Goal: Book appointment/travel/reservation

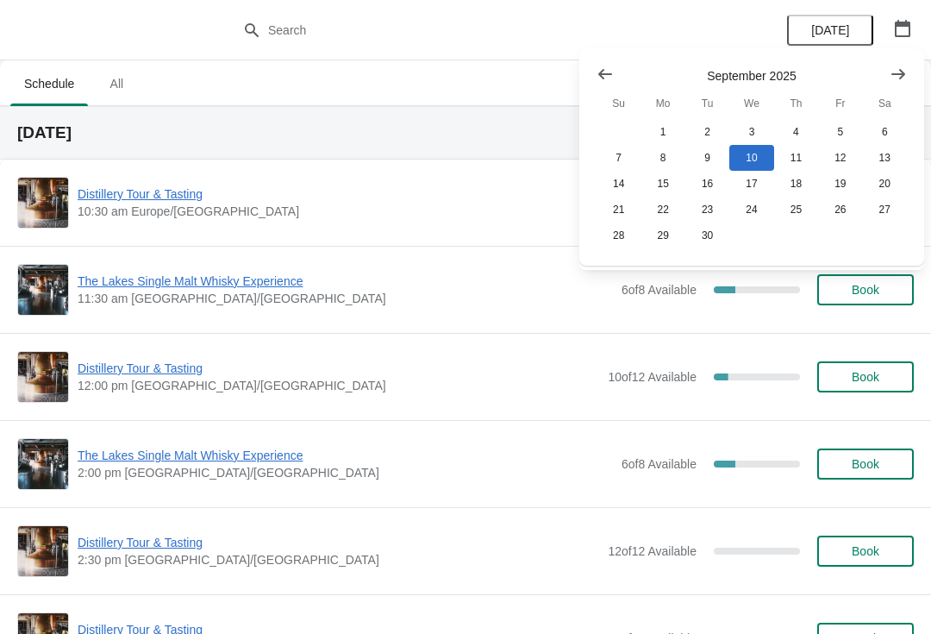
click at [422, 105] on div "Schedule All Schedule All" at bounding box center [465, 83] width 931 height 46
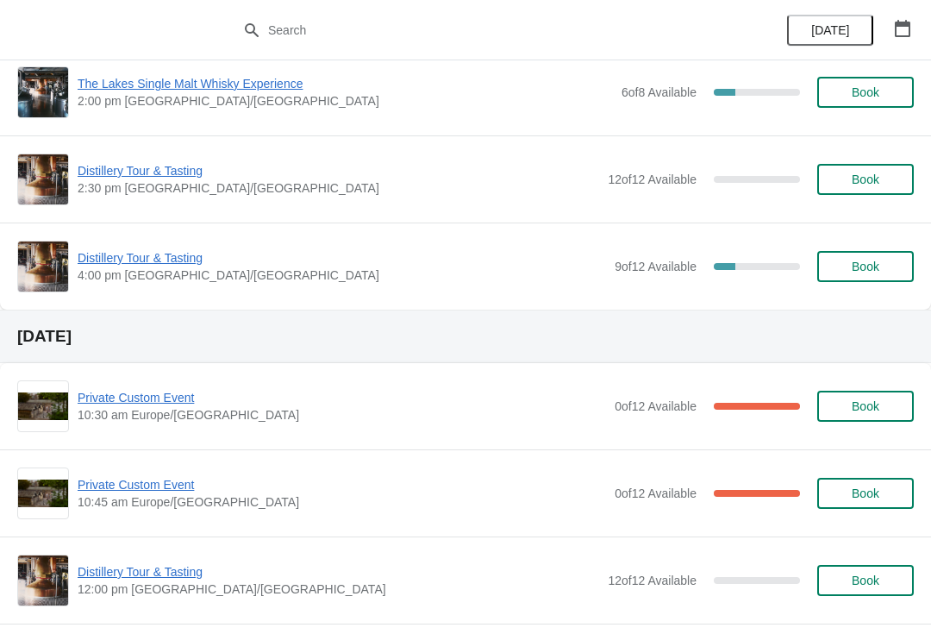
scroll to position [372, 0]
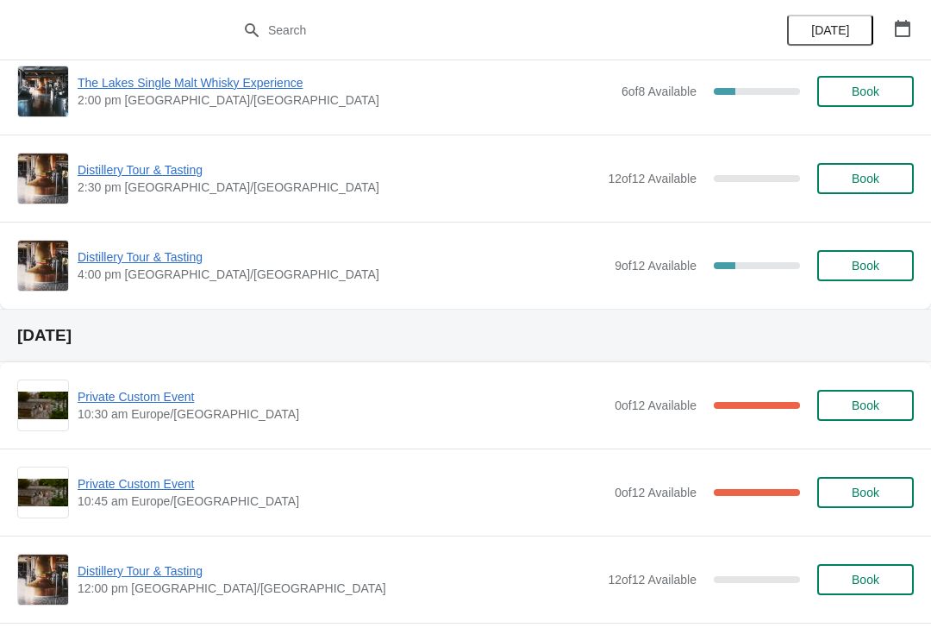
click at [159, 402] on span "Private Custom Event" at bounding box center [342, 396] width 528 height 17
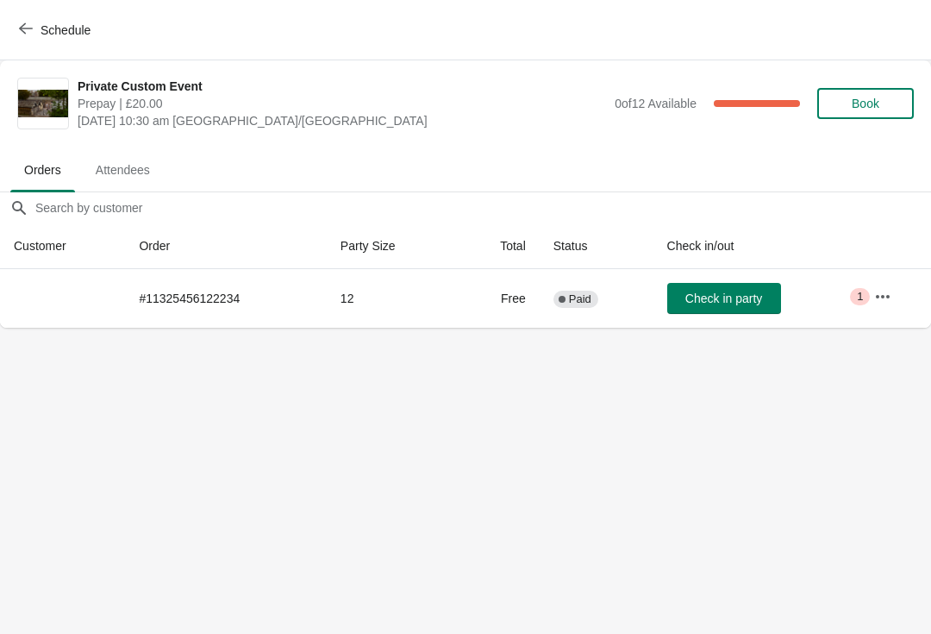
click at [873, 290] on button "button" at bounding box center [882, 296] width 31 height 31
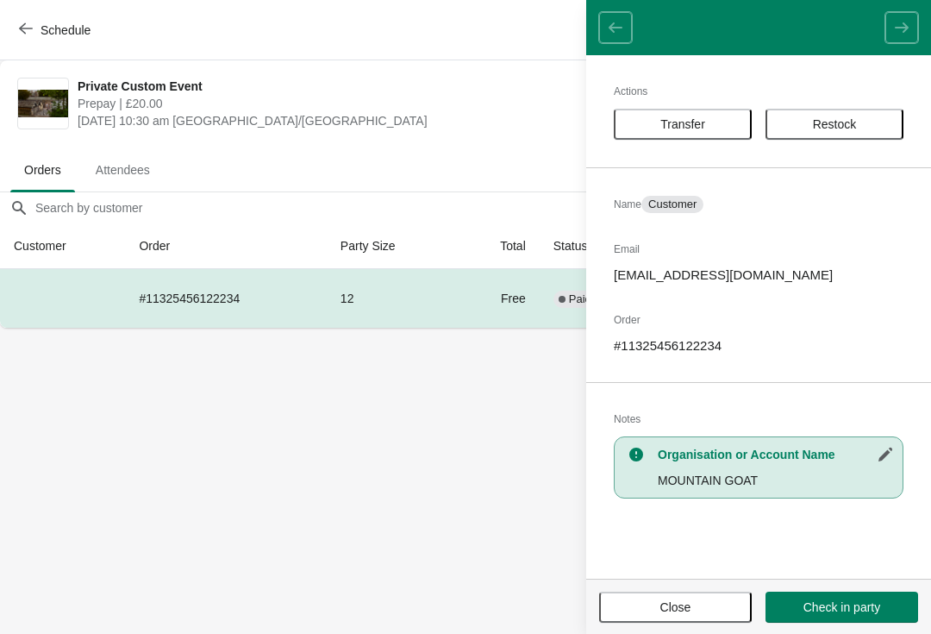
click at [681, 601] on span "Close" at bounding box center [675, 607] width 31 height 14
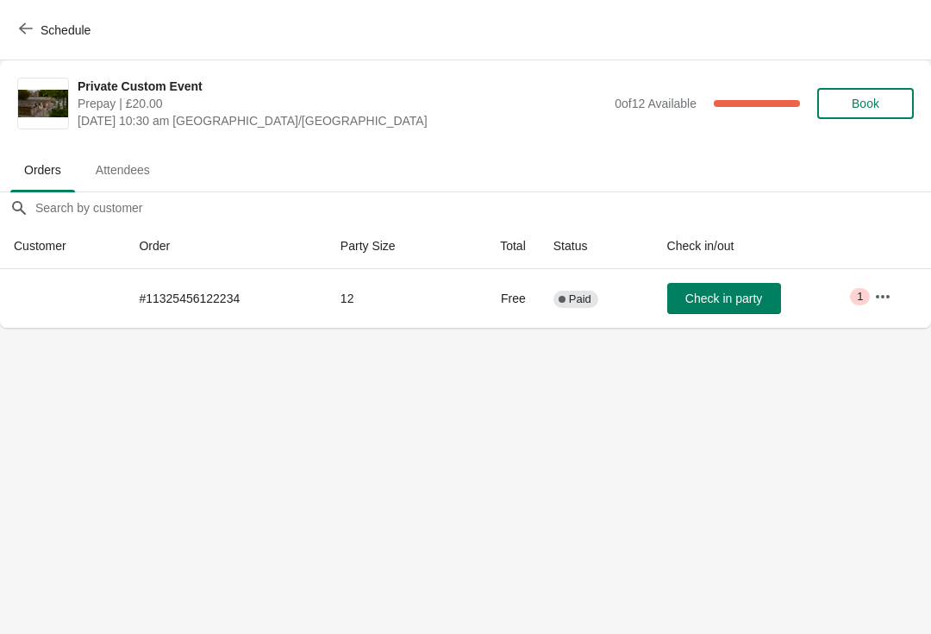
click at [22, 24] on icon "button" at bounding box center [26, 29] width 14 height 14
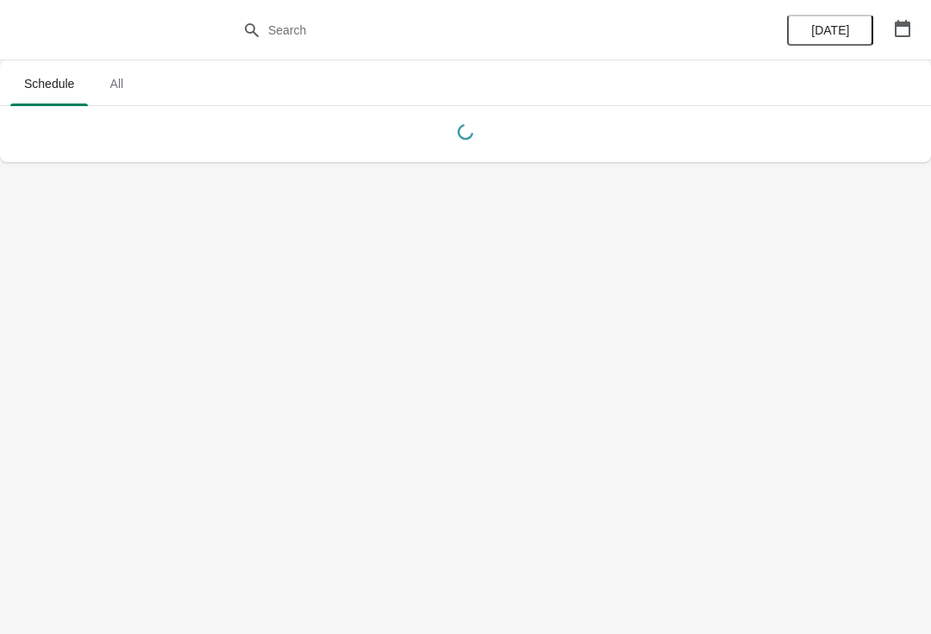
click at [903, 26] on icon "button" at bounding box center [903, 28] width 16 height 17
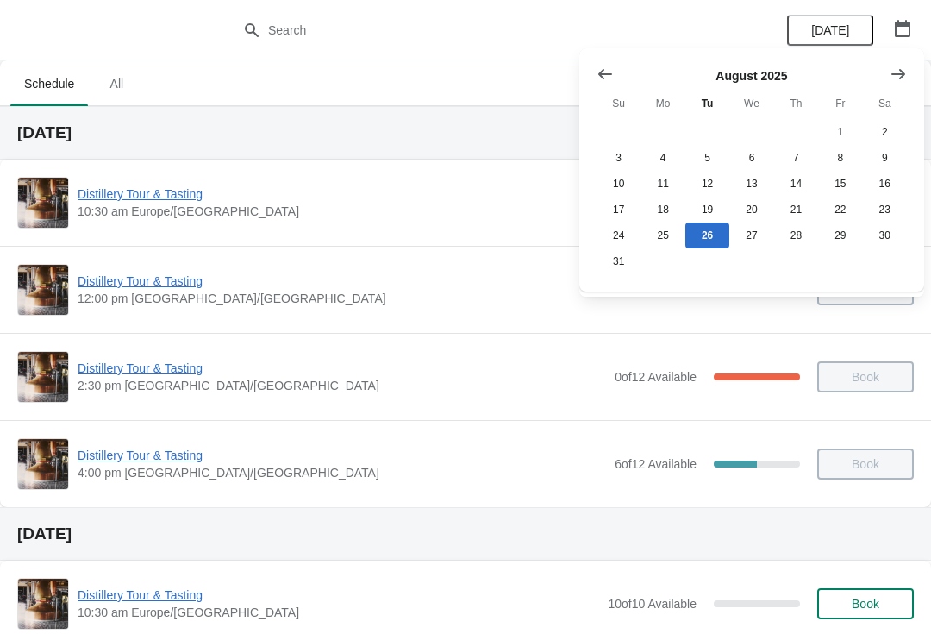
click at [175, 279] on span "Distillery Tour & Tasting" at bounding box center [342, 280] width 528 height 17
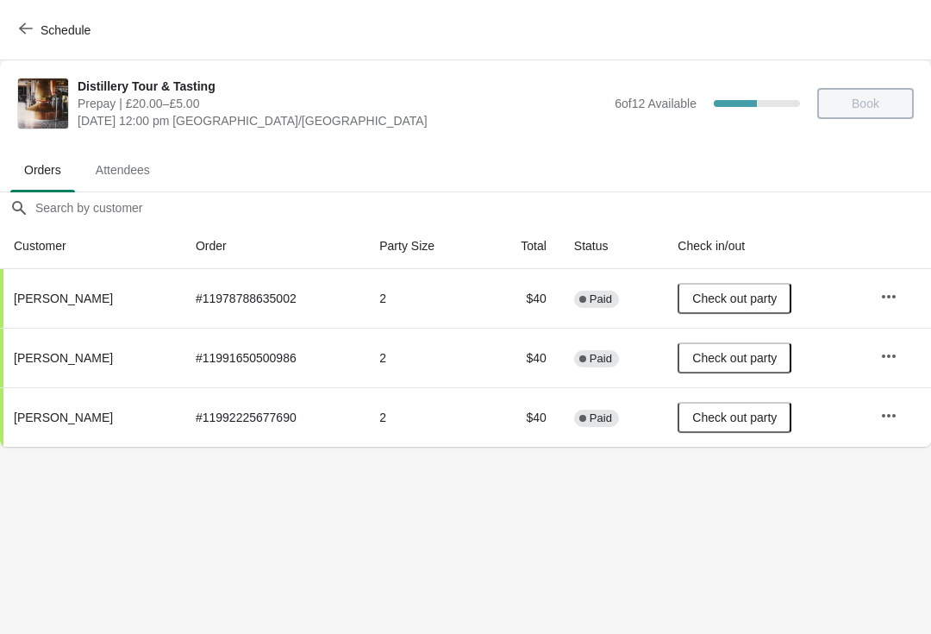
click at [19, 29] on icon "button" at bounding box center [26, 29] width 14 height 14
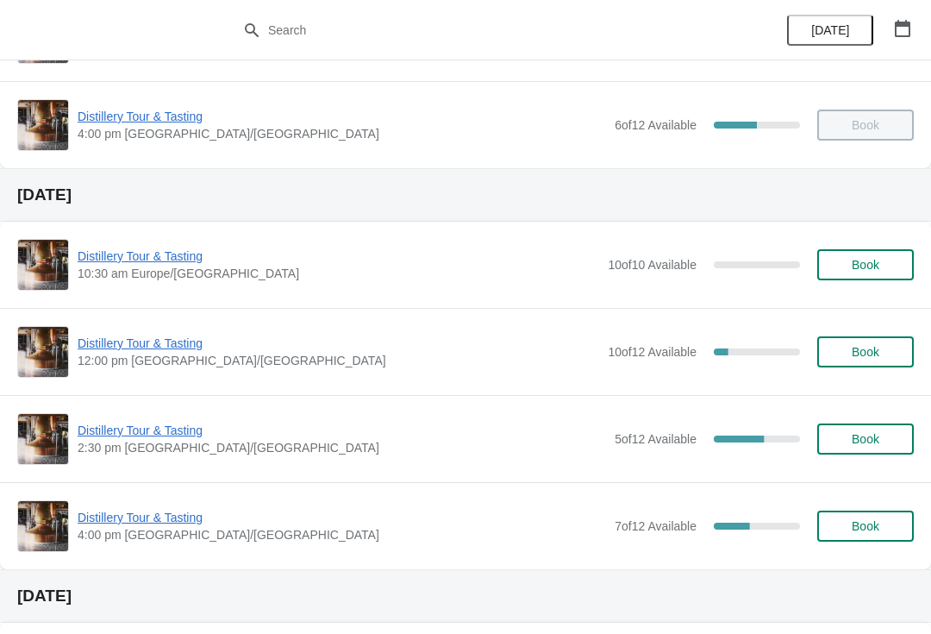
scroll to position [340, 0]
click at [124, 345] on span "Distillery Tour & Tasting" at bounding box center [339, 342] width 522 height 17
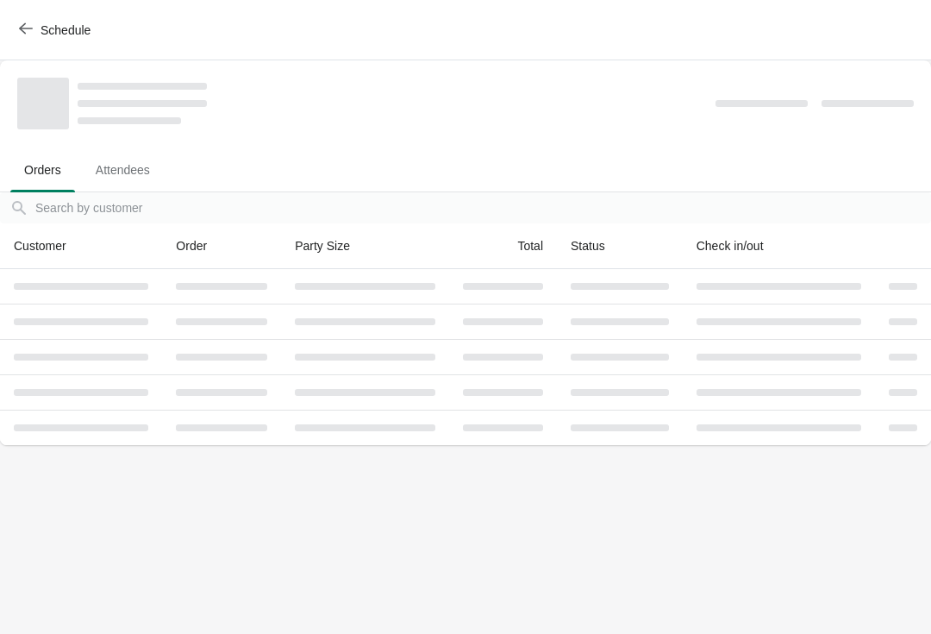
scroll to position [0, 0]
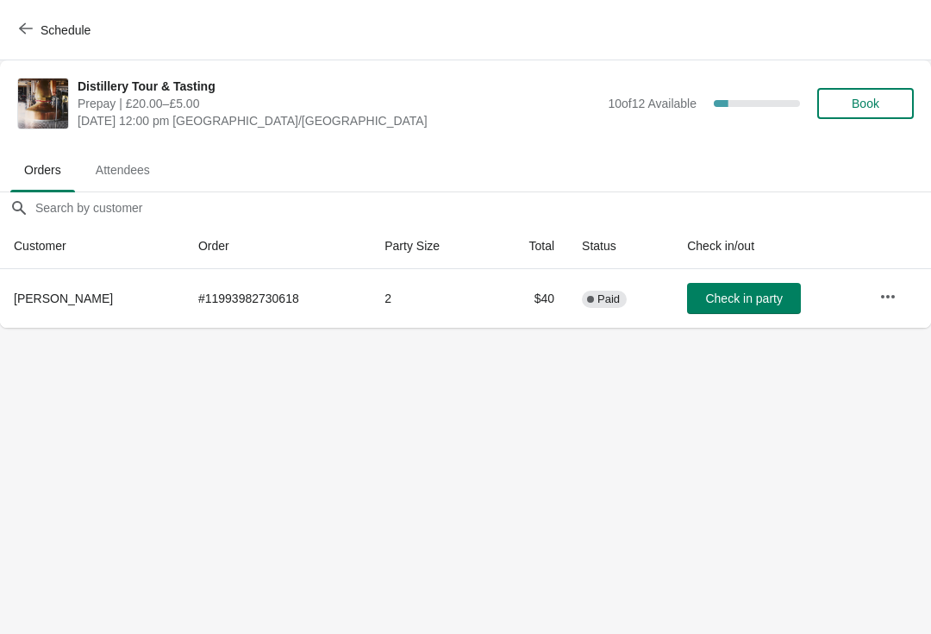
click at [889, 294] on icon "button" at bounding box center [887, 296] width 17 height 17
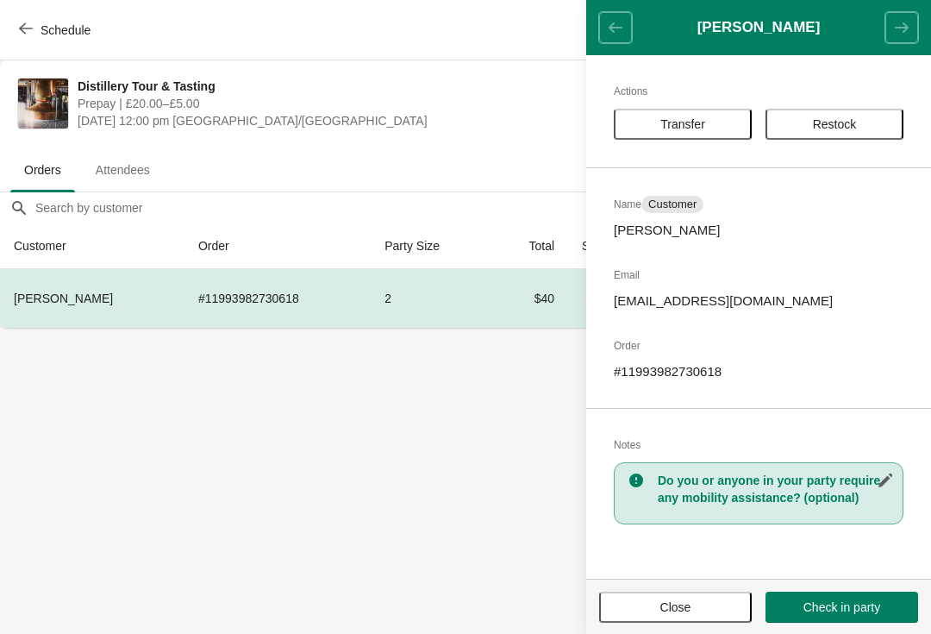
click at [668, 112] on button "Transfer" at bounding box center [683, 124] width 138 height 31
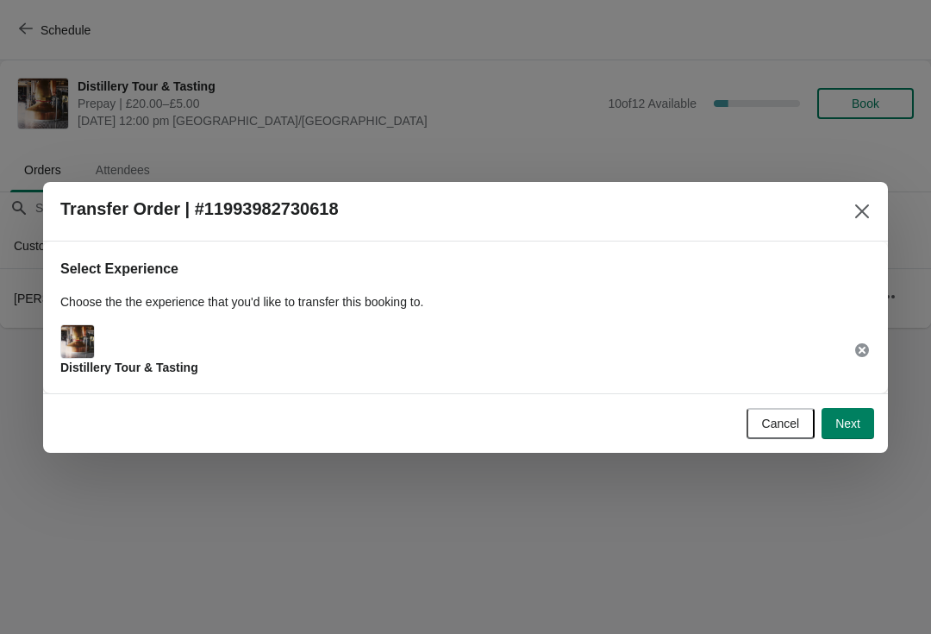
click at [866, 423] on button "Next" at bounding box center [848, 423] width 53 height 31
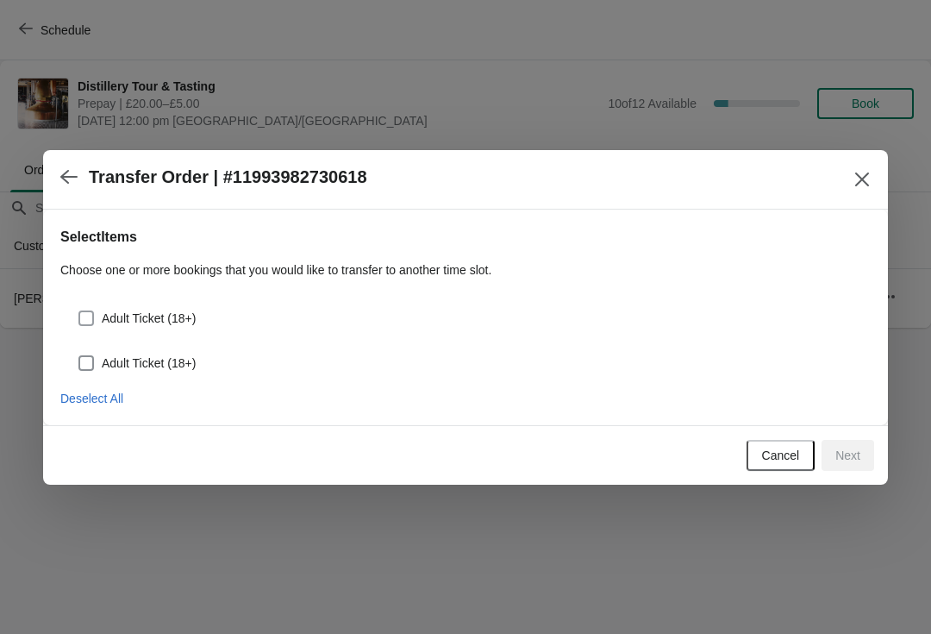
click at [88, 306] on label "Adult Ticket (18+)" at bounding box center [137, 318] width 118 height 24
click at [79, 310] on input "Adult Ticket (18+)" at bounding box center [78, 310] width 1 height 1
checkbox input "true"
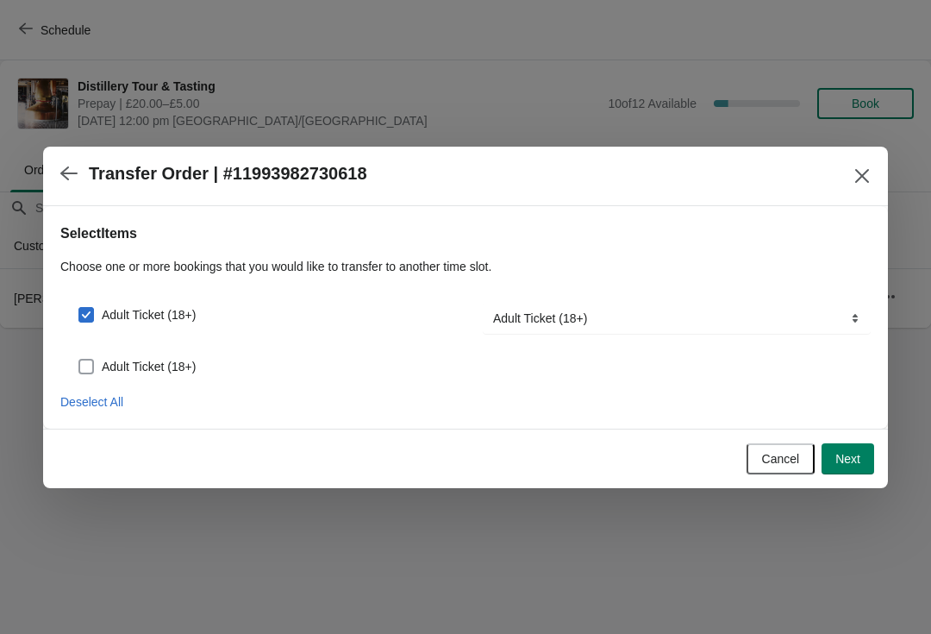
click at [87, 365] on span at bounding box center [86, 367] width 16 height 16
click at [79, 359] on input "Adult Ticket (18+)" at bounding box center [78, 359] width 1 height 1
checkbox input "true"
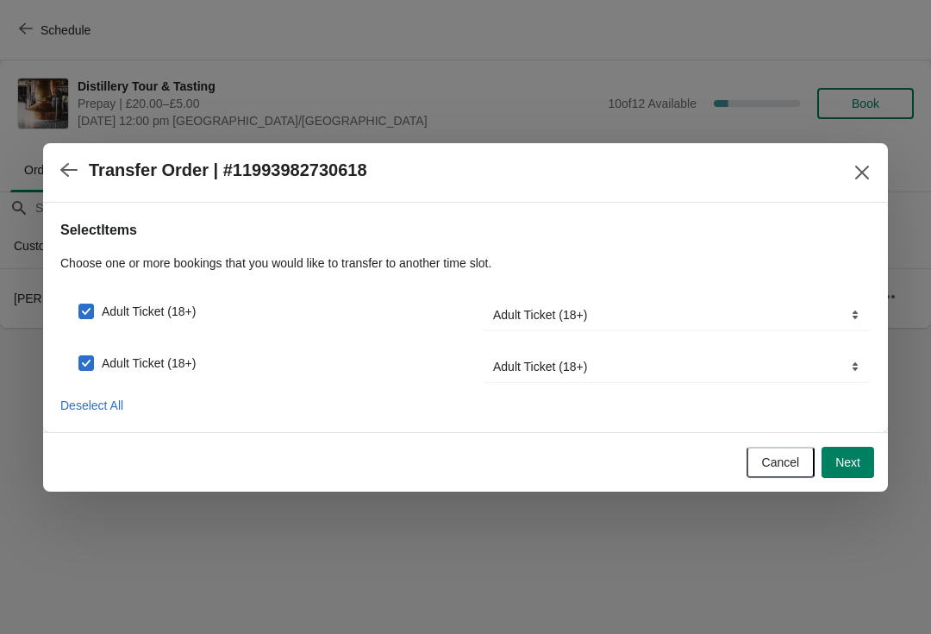
click at [867, 466] on button "Next" at bounding box center [848, 462] width 53 height 31
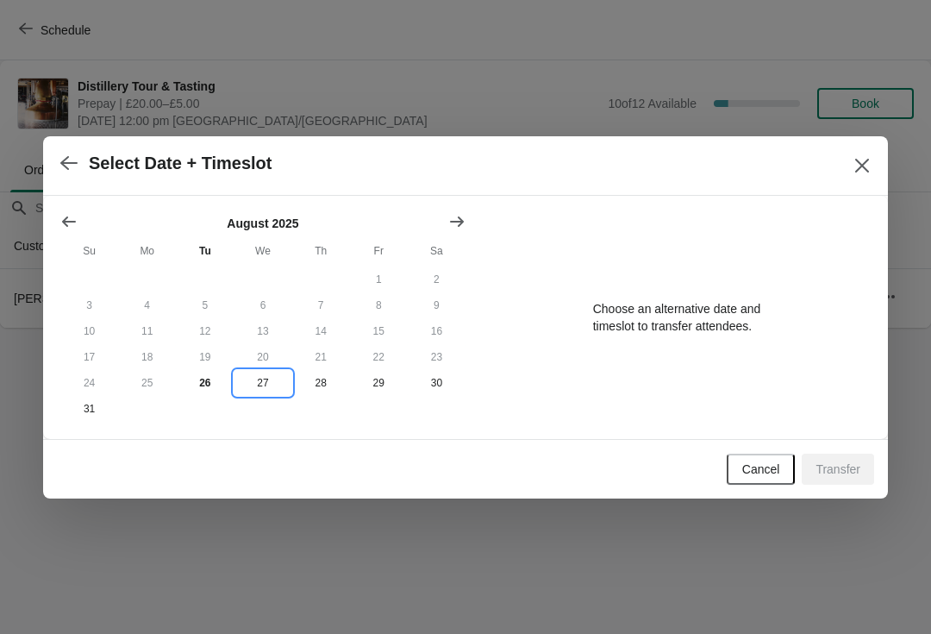
click at [271, 376] on button "27" at bounding box center [263, 383] width 58 height 26
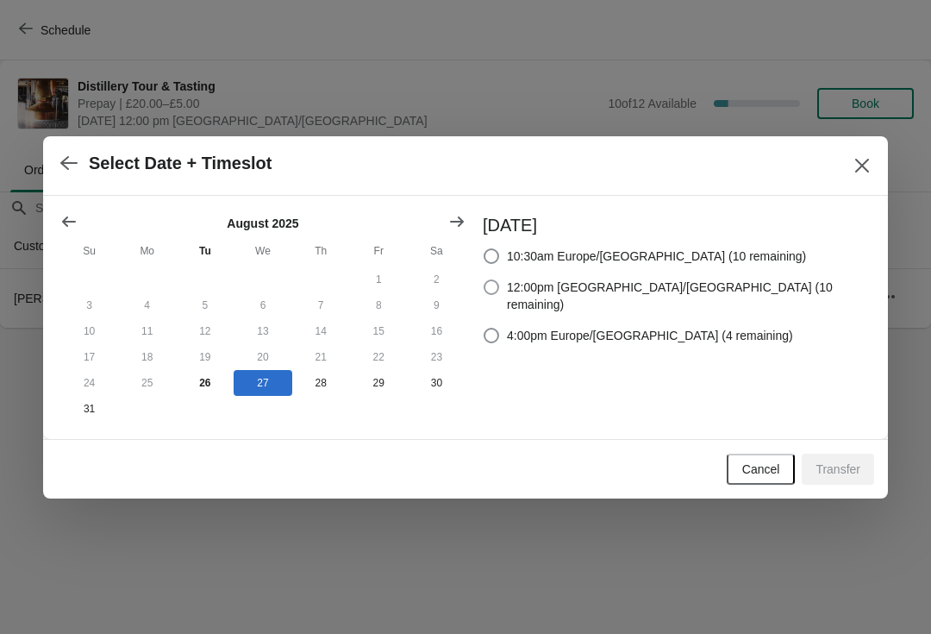
click at [499, 284] on span at bounding box center [492, 287] width 16 height 16
click at [484, 280] on input "12:00pm [GEOGRAPHIC_DATA]/[GEOGRAPHIC_DATA] (10 remaining)" at bounding box center [484, 279] width 1 height 1
radio input "true"
click at [855, 473] on span "Transfer" at bounding box center [837, 469] width 45 height 14
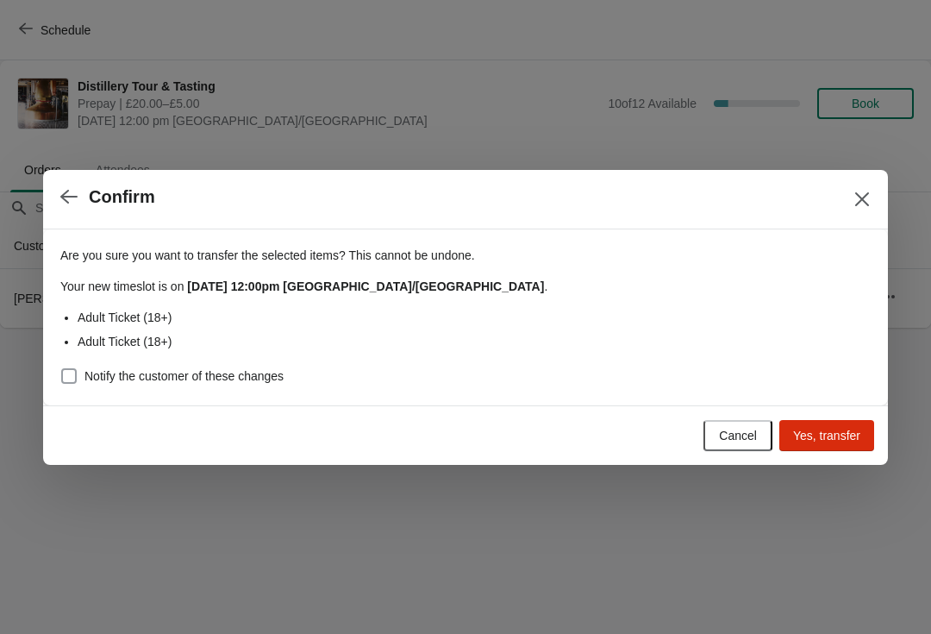
click at [65, 380] on span at bounding box center [69, 376] width 16 height 16
click at [62, 369] on input "Notify the customer of these changes" at bounding box center [61, 368] width 1 height 1
checkbox input "true"
click at [824, 434] on span "Yes, transfer" at bounding box center [826, 435] width 67 height 14
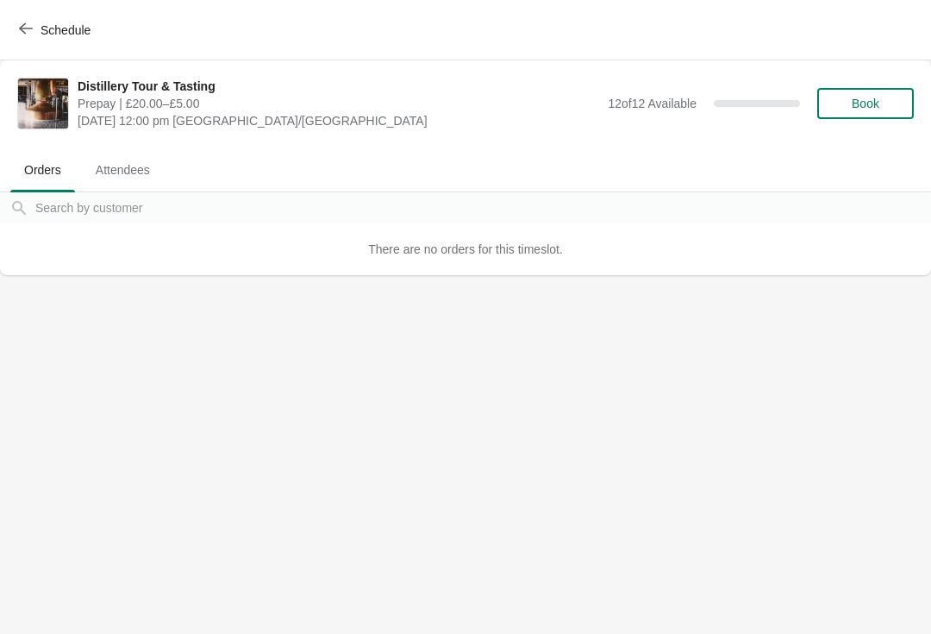
click at [71, 24] on span "Schedule" at bounding box center [66, 30] width 50 height 14
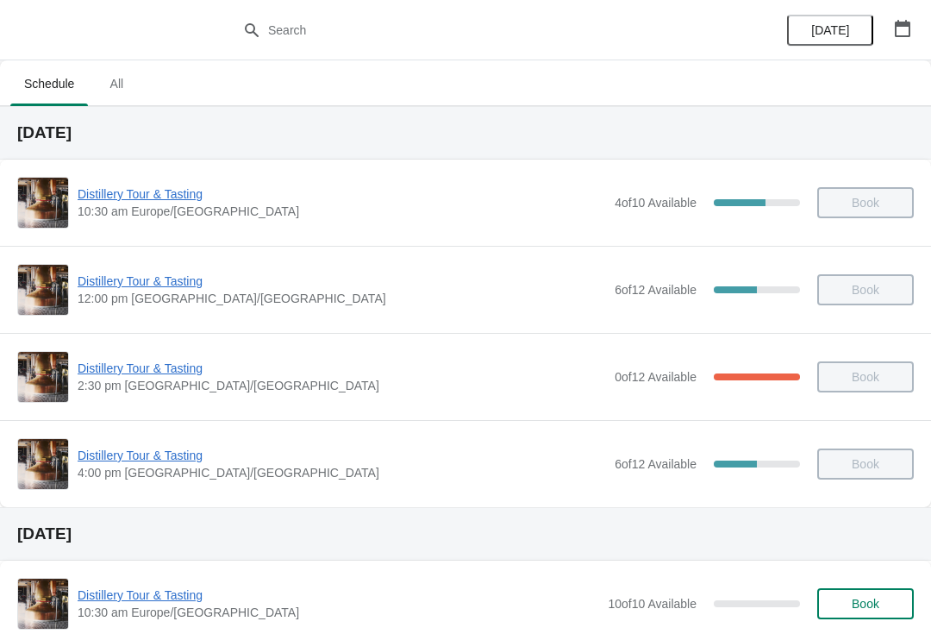
click at [912, 33] on button "button" at bounding box center [902, 28] width 31 height 31
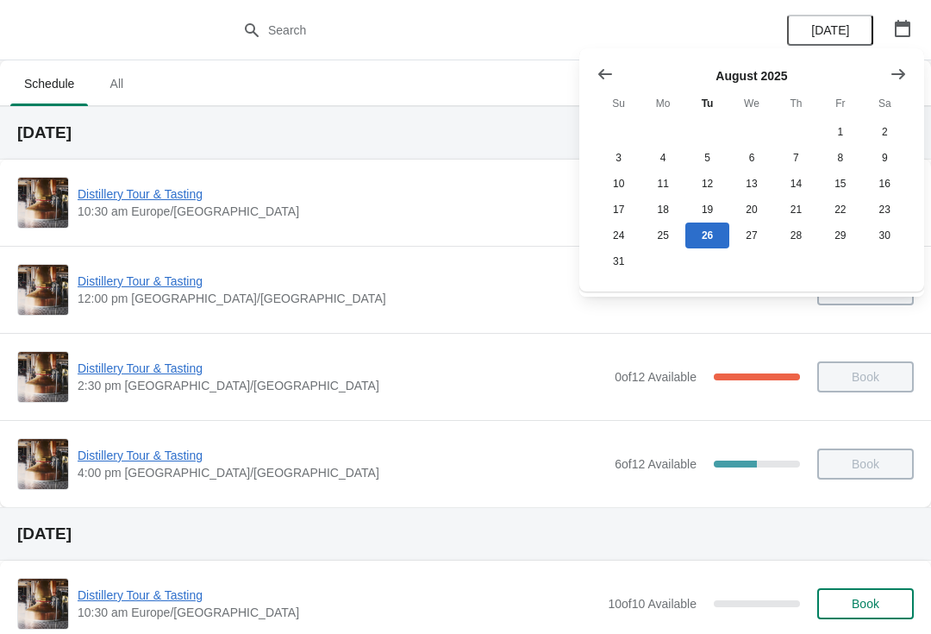
click at [905, 78] on icon "Show next month, September 2025" at bounding box center [898, 74] width 17 height 17
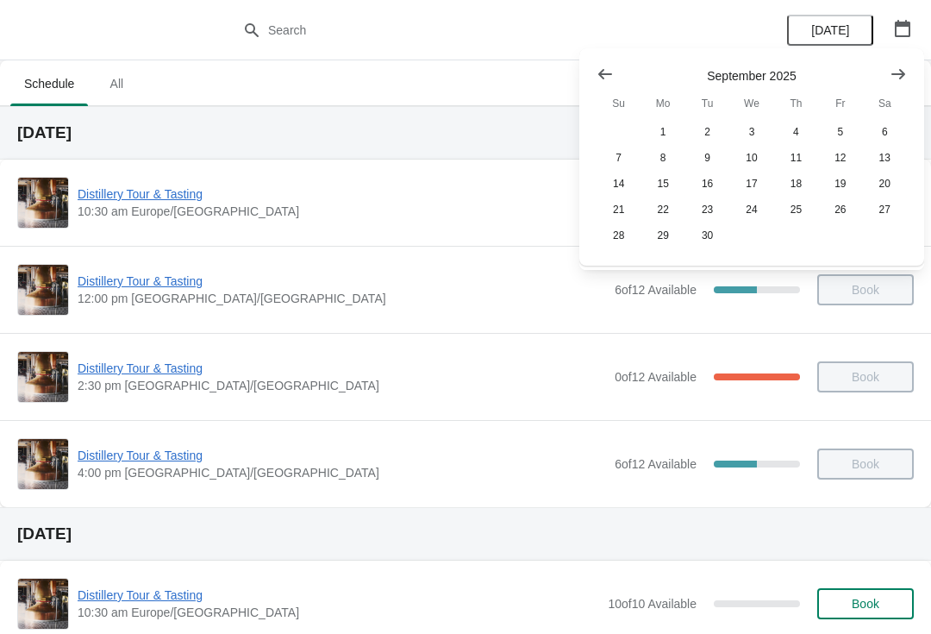
click at [615, 137] on td at bounding box center [619, 132] width 44 height 26
click at [627, 141] on td at bounding box center [619, 132] width 44 height 26
click at [623, 147] on button "7" at bounding box center [619, 158] width 44 height 26
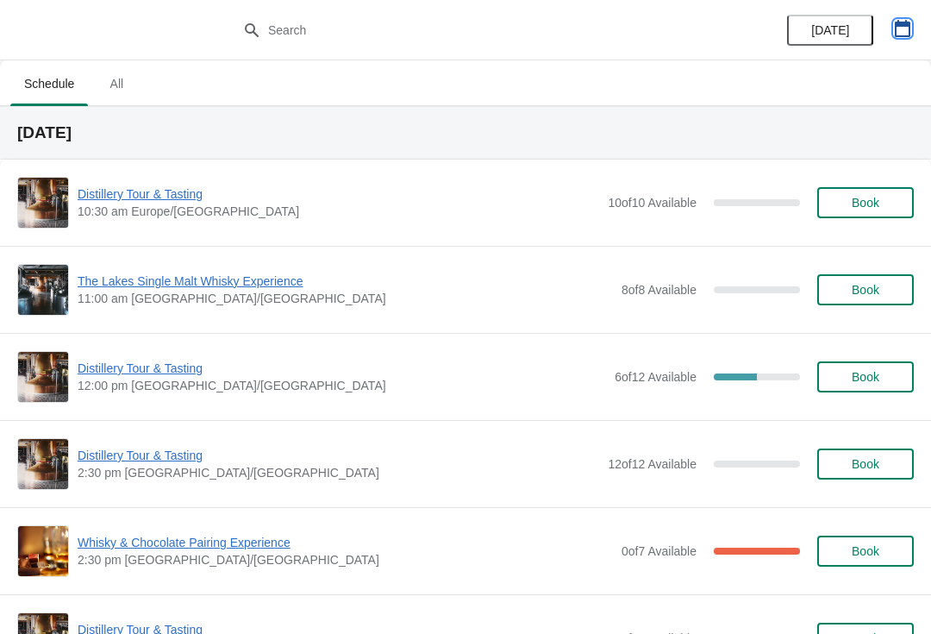
click at [895, 35] on icon "button" at bounding box center [903, 28] width 16 height 17
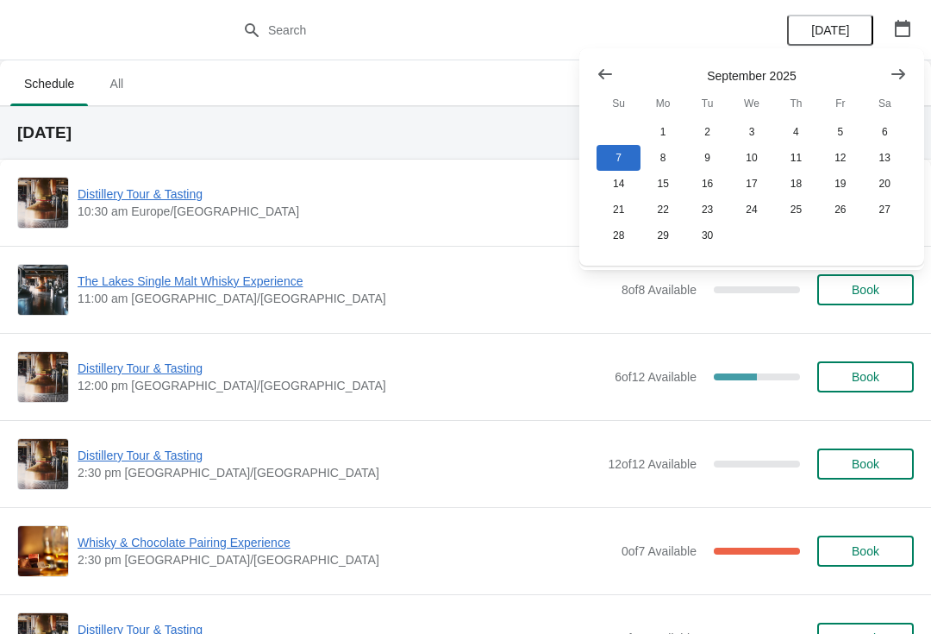
click at [604, 78] on icon "Show previous month, August 2025" at bounding box center [605, 74] width 17 height 17
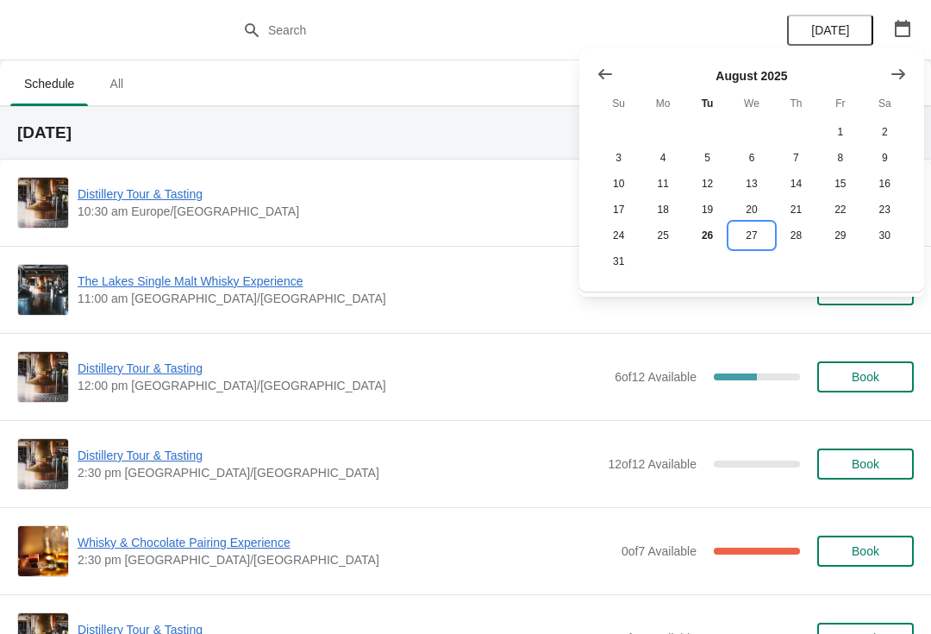
click at [739, 248] on button "27" at bounding box center [751, 235] width 44 height 26
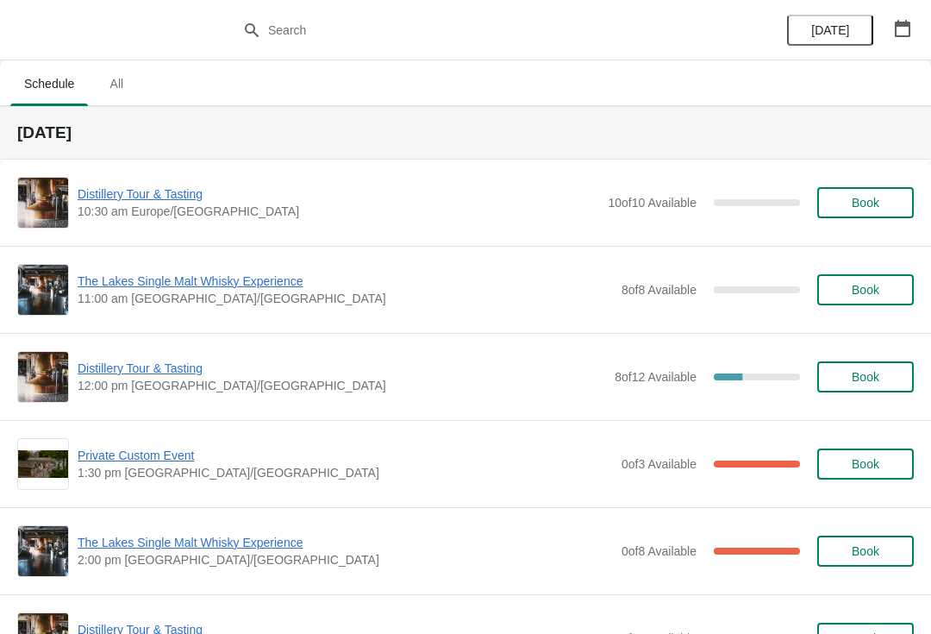
click at [168, 385] on span "12:00 pm [GEOGRAPHIC_DATA]/[GEOGRAPHIC_DATA]" at bounding box center [342, 385] width 528 height 17
click at [140, 363] on span "Distillery Tour & Tasting" at bounding box center [342, 367] width 528 height 17
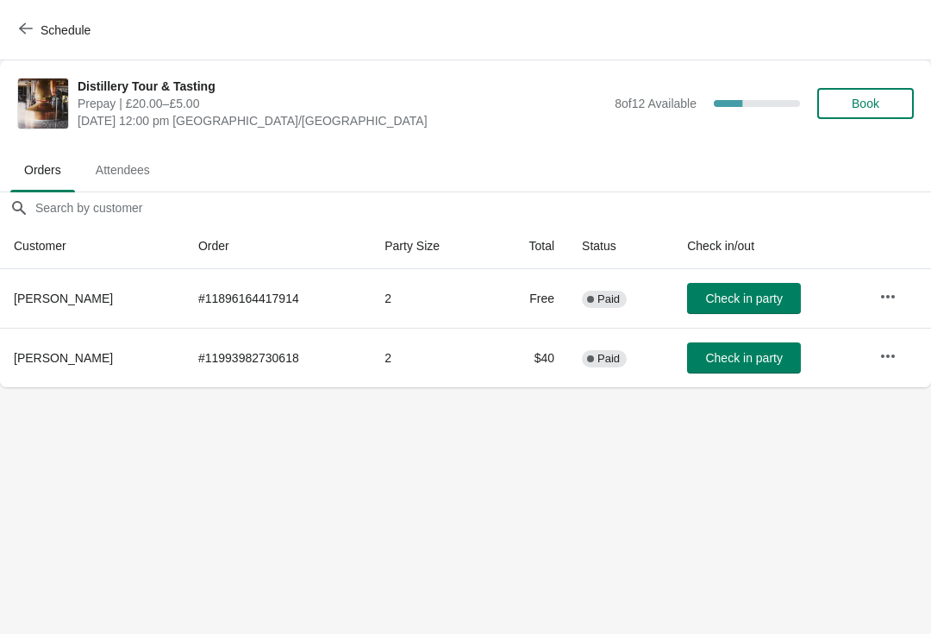
click at [22, 32] on icon "button" at bounding box center [26, 29] width 14 height 14
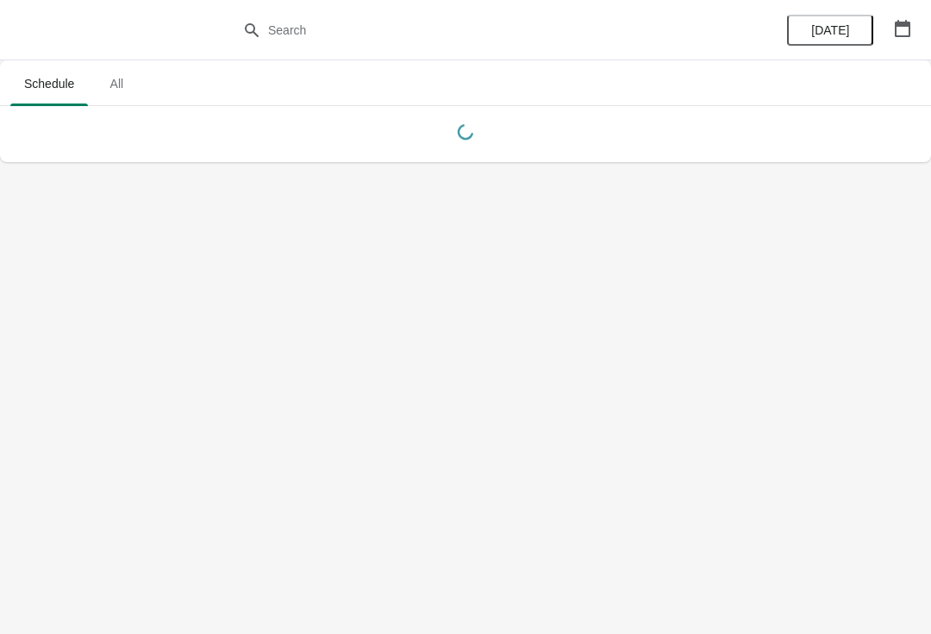
click at [913, 34] on button "button" at bounding box center [902, 28] width 31 height 31
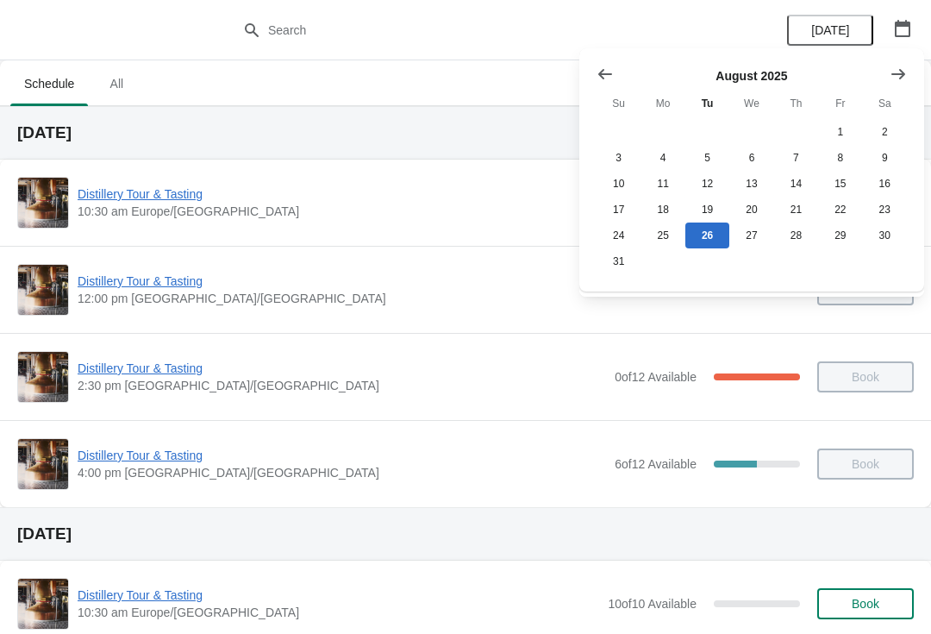
click at [887, 68] on button "Show next month, September 2025" at bounding box center [898, 74] width 31 height 31
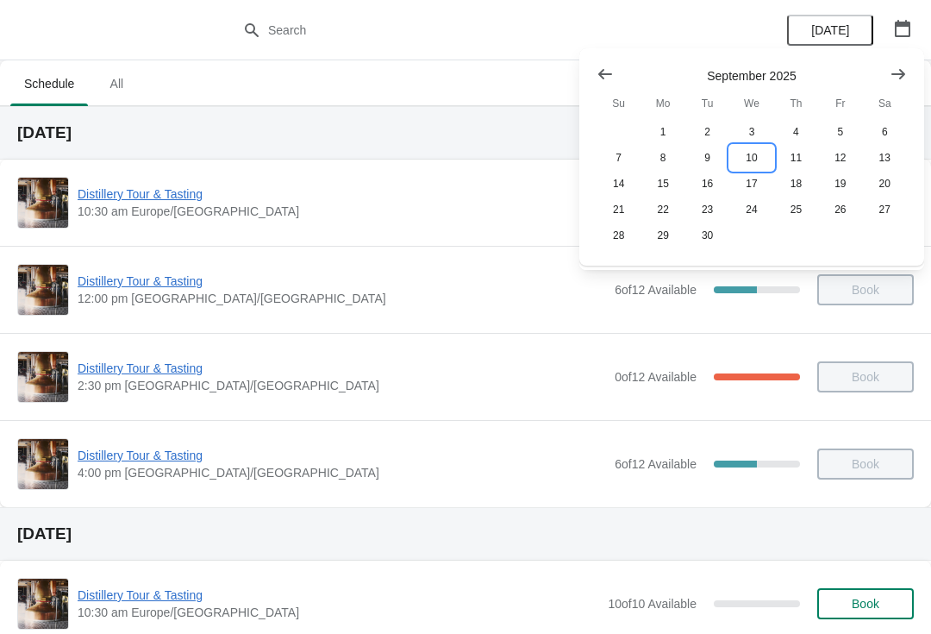
click at [759, 155] on button "10" at bounding box center [751, 158] width 44 height 26
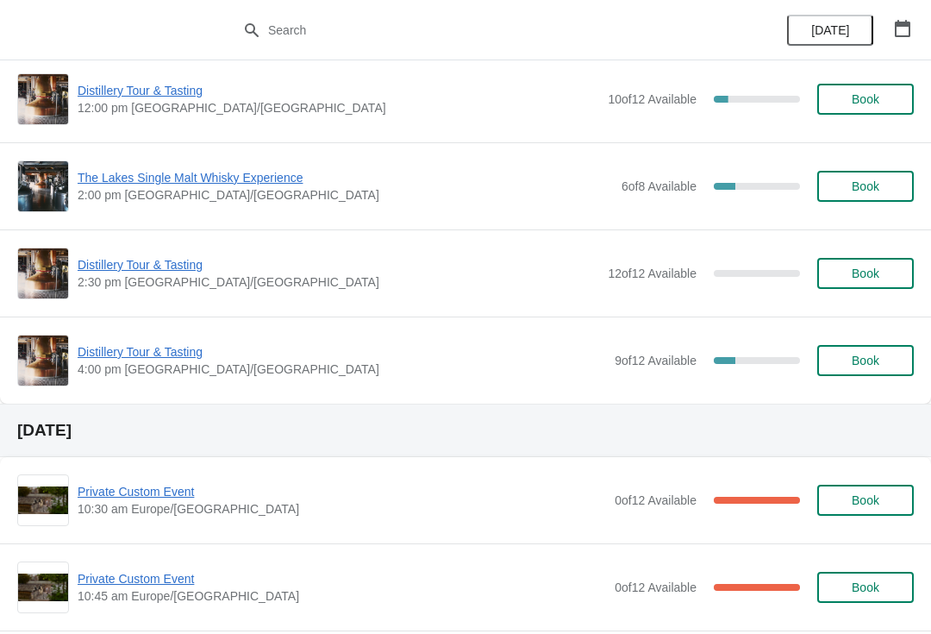
scroll to position [276, 0]
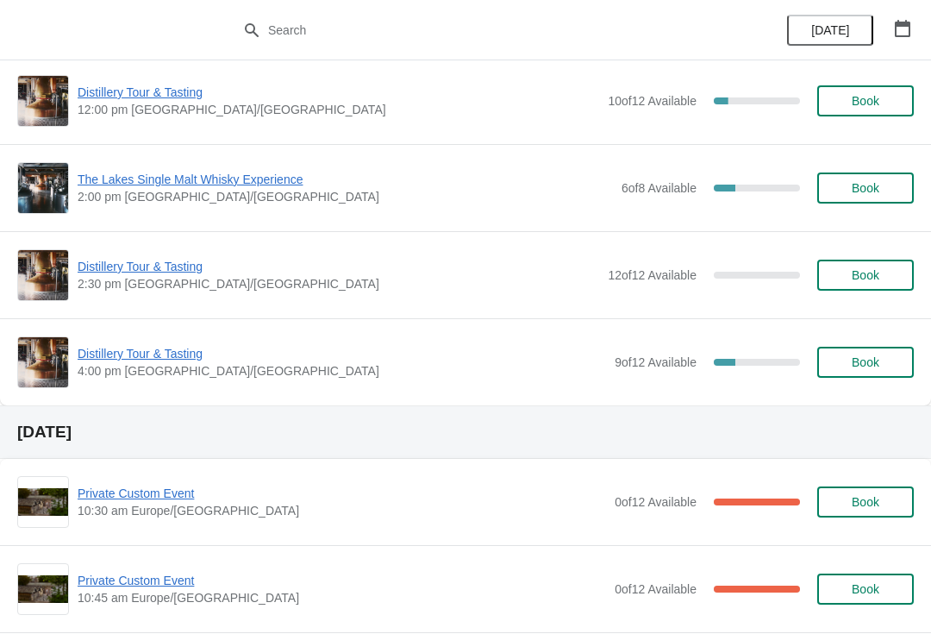
click at [159, 356] on span "Distillery Tour & Tasting" at bounding box center [342, 353] width 528 height 17
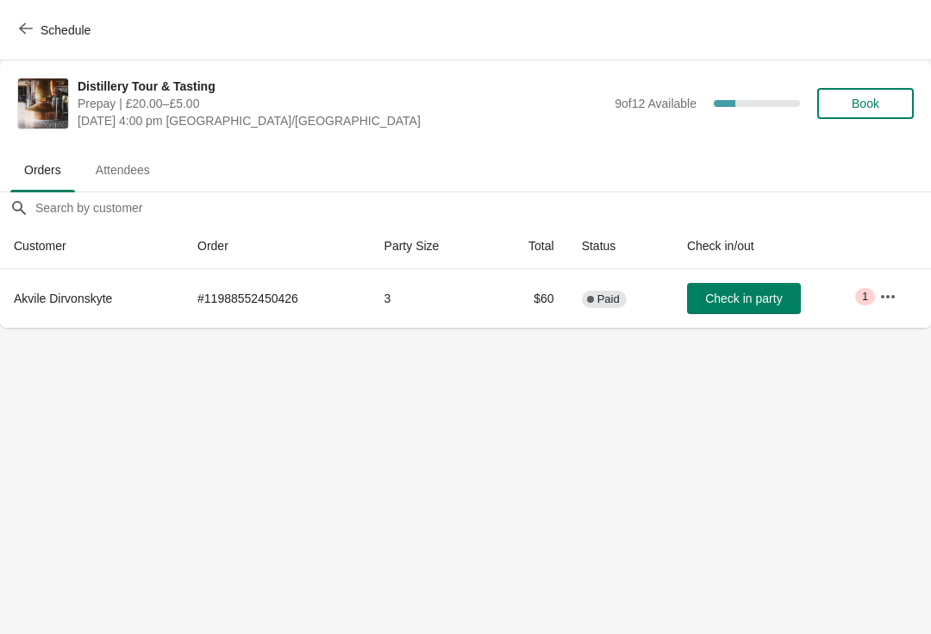
click at [881, 284] on button "button" at bounding box center [887, 296] width 31 height 31
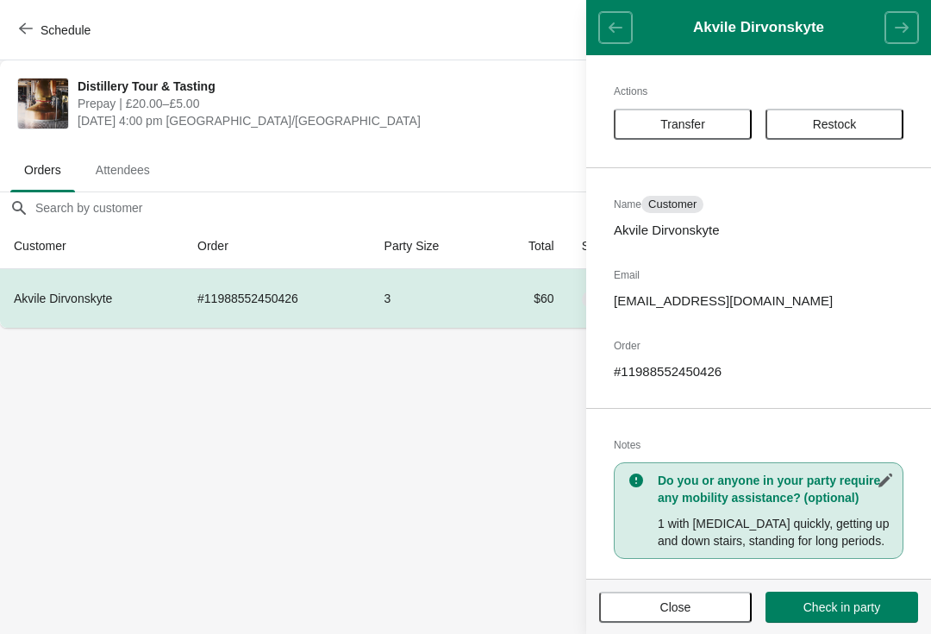
click at [689, 602] on span "Close" at bounding box center [675, 607] width 31 height 14
